Goal: Task Accomplishment & Management: Use online tool/utility

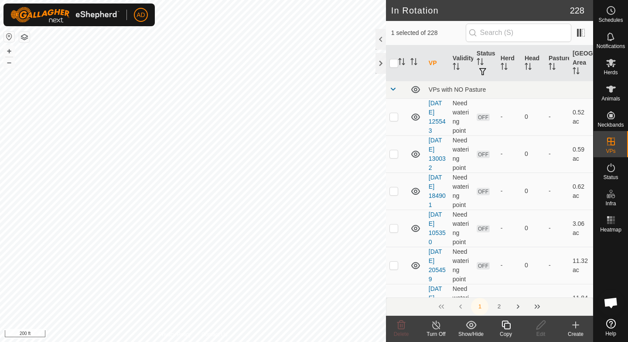
click at [508, 337] on div "Copy" at bounding box center [506, 334] width 35 height 8
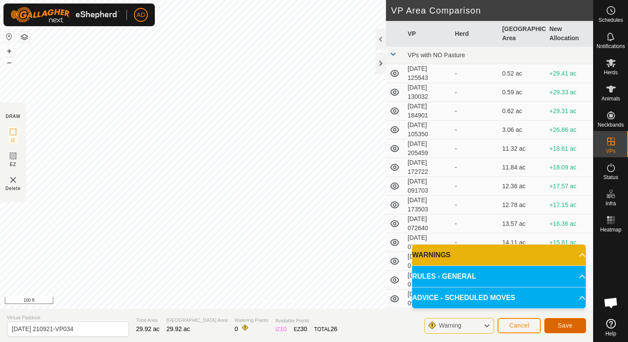
click at [558, 324] on span "Save" at bounding box center [565, 325] width 15 height 7
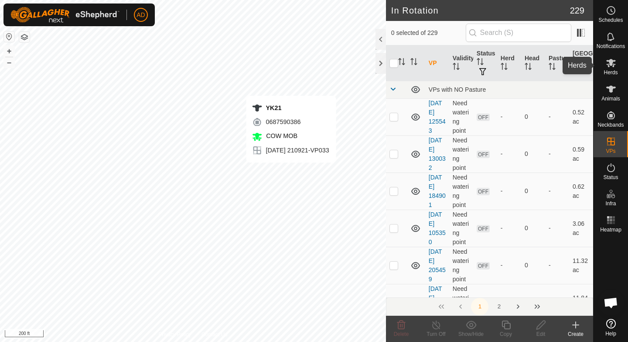
click at [607, 66] on icon at bounding box center [611, 63] width 10 height 10
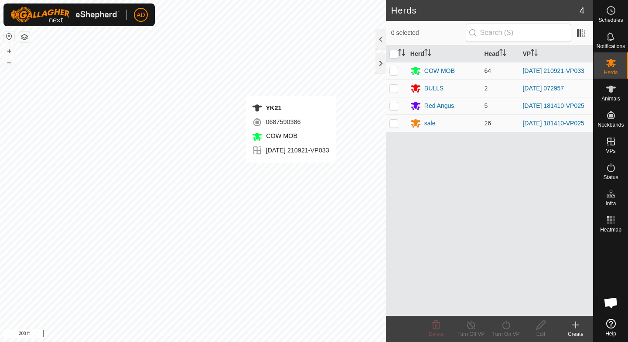
click at [396, 72] on p-checkbox at bounding box center [394, 70] width 9 height 7
checkbox input "true"
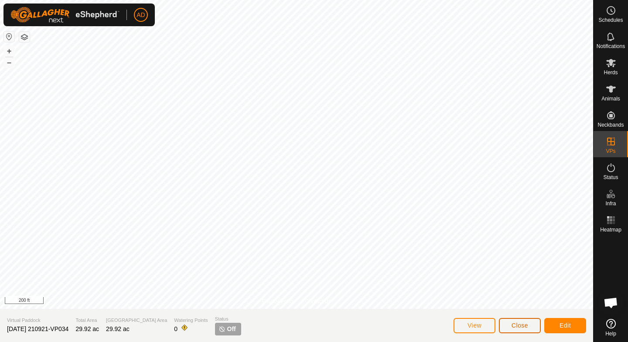
click at [534, 325] on button "Close" at bounding box center [520, 325] width 42 height 15
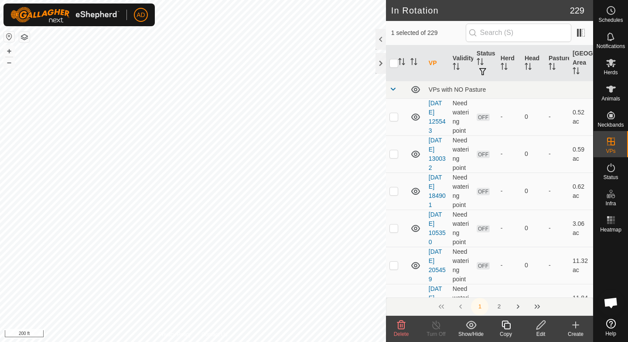
checkbox input "true"
click at [618, 64] on es-mob-svg-icon at bounding box center [611, 63] width 16 height 14
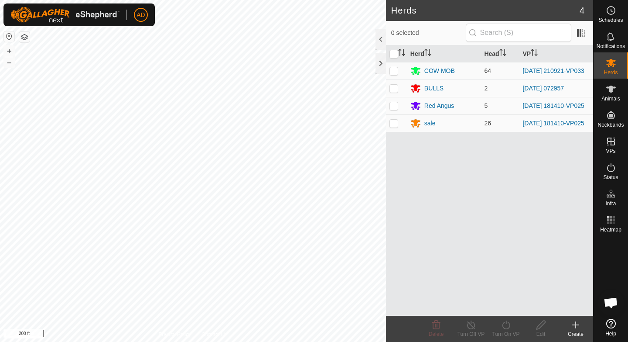
click at [391, 69] on p-checkbox at bounding box center [394, 70] width 9 height 7
checkbox input "true"
click at [508, 330] on div "Turn On VP" at bounding box center [506, 334] width 35 height 8
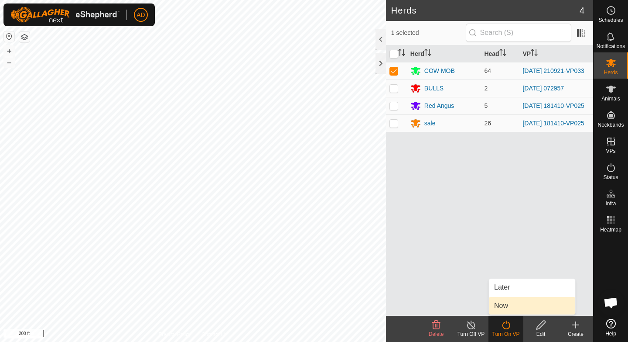
click at [515, 301] on link "Now" at bounding box center [532, 305] width 86 height 17
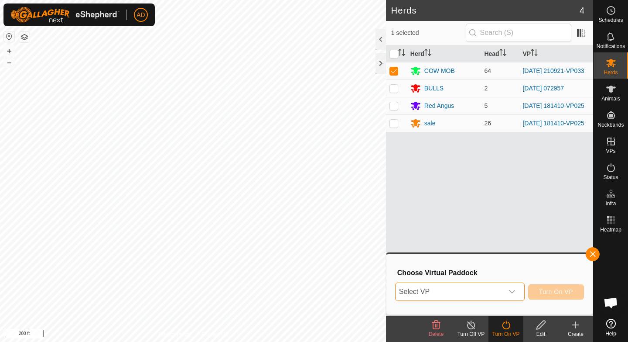
click at [485, 292] on span "Select VP" at bounding box center [450, 291] width 108 height 17
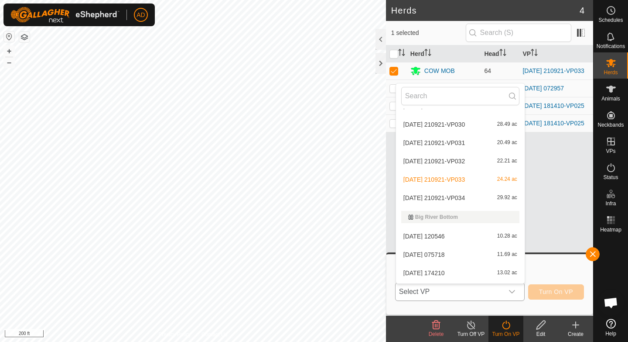
scroll to position [974, 0]
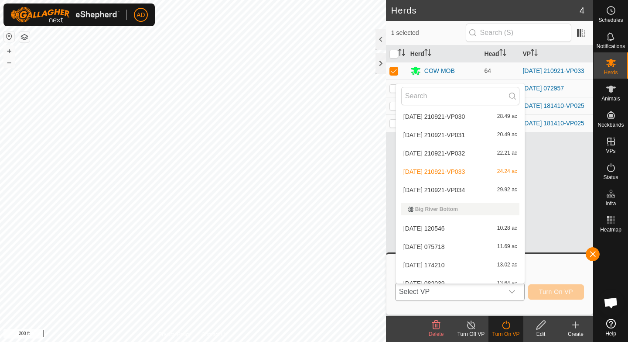
click at [440, 188] on li "[DATE] 210921-VP034 29.92 ac" at bounding box center [460, 189] width 129 height 17
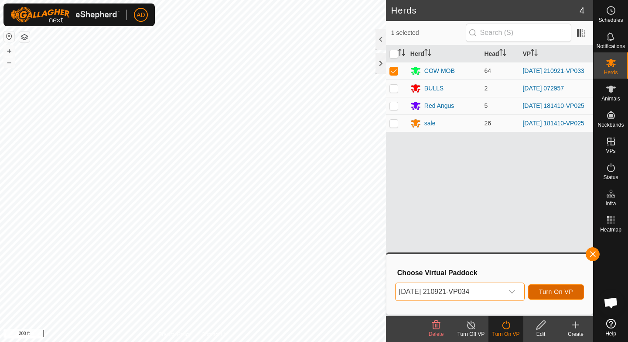
click at [553, 292] on span "Turn On VP" at bounding box center [556, 291] width 34 height 7
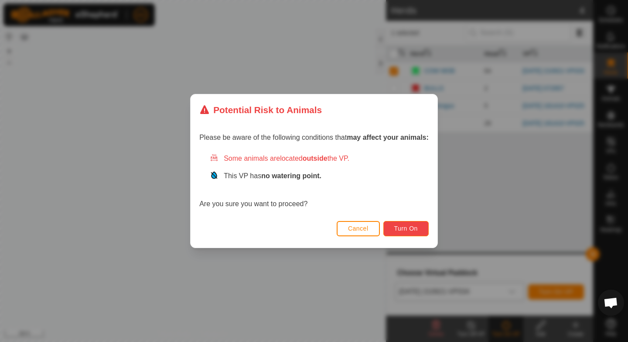
click at [398, 230] on span "Turn On" at bounding box center [406, 228] width 24 height 7
